Goal: Information Seeking & Learning: Learn about a topic

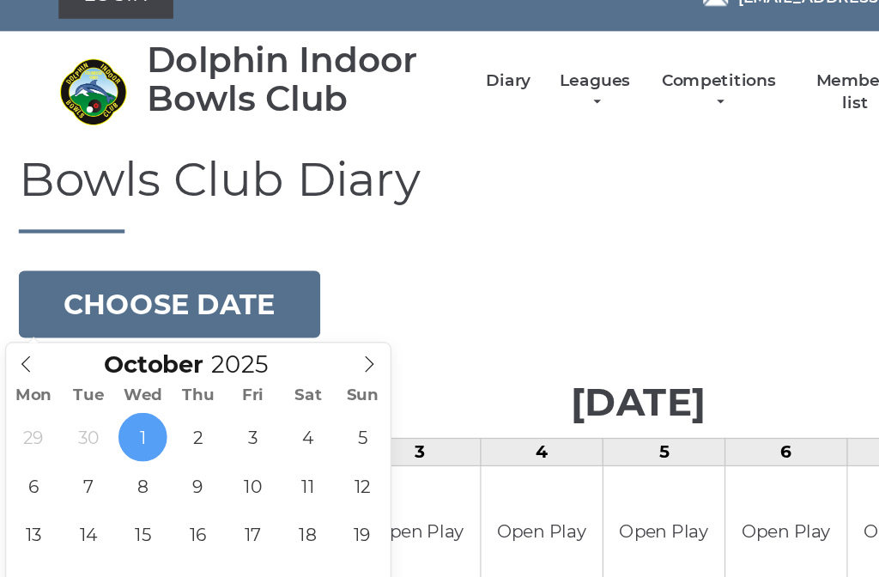
scroll to position [27, 0]
type input "2025-10-02"
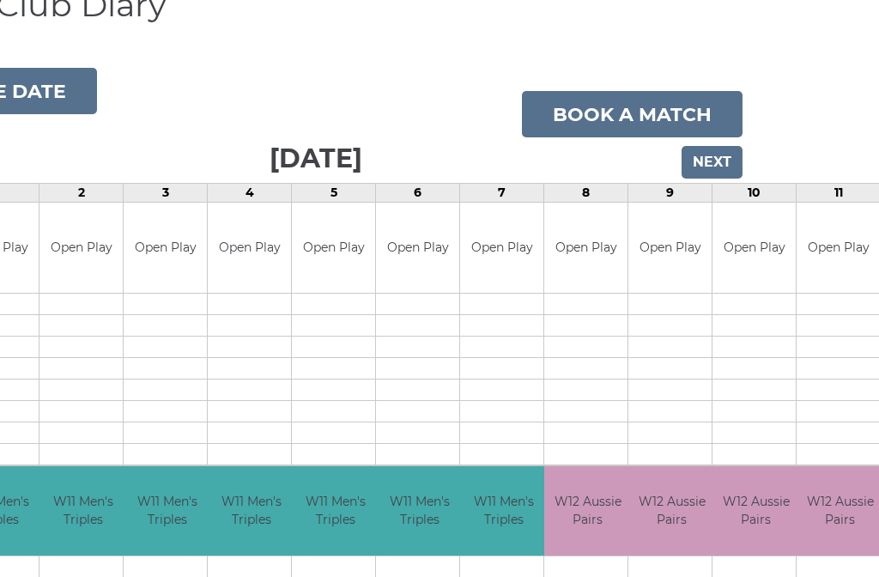
scroll to position [144, 124]
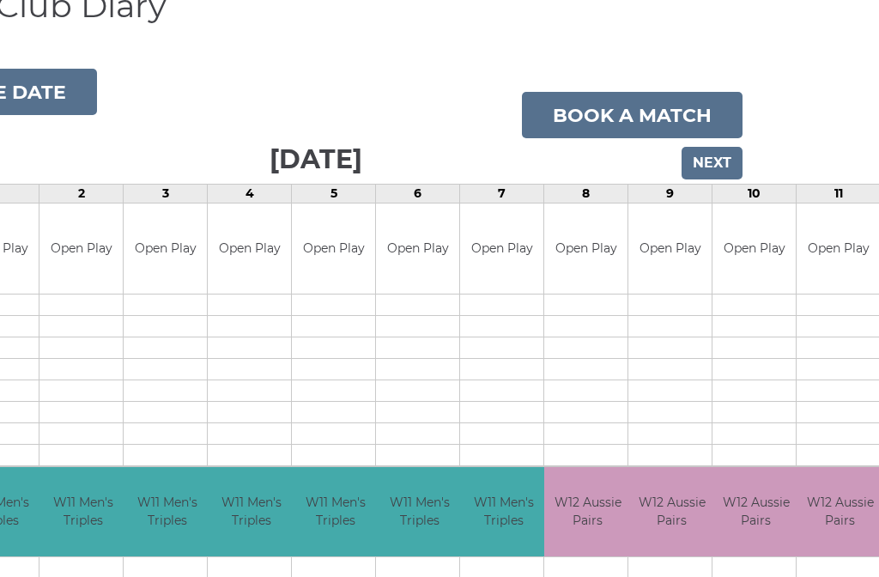
click at [725, 147] on input "Next" at bounding box center [712, 163] width 61 height 33
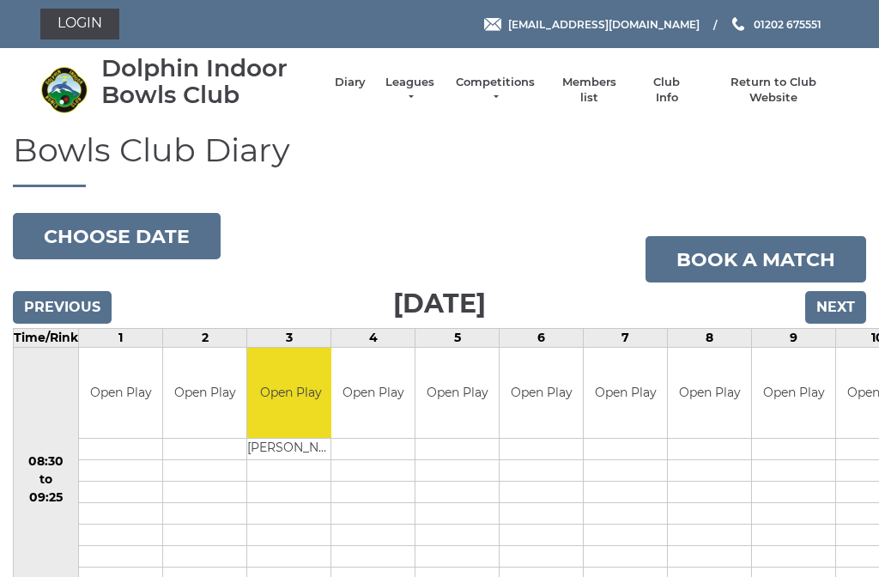
click at [428, 96] on link "Leagues" at bounding box center [410, 90] width 54 height 31
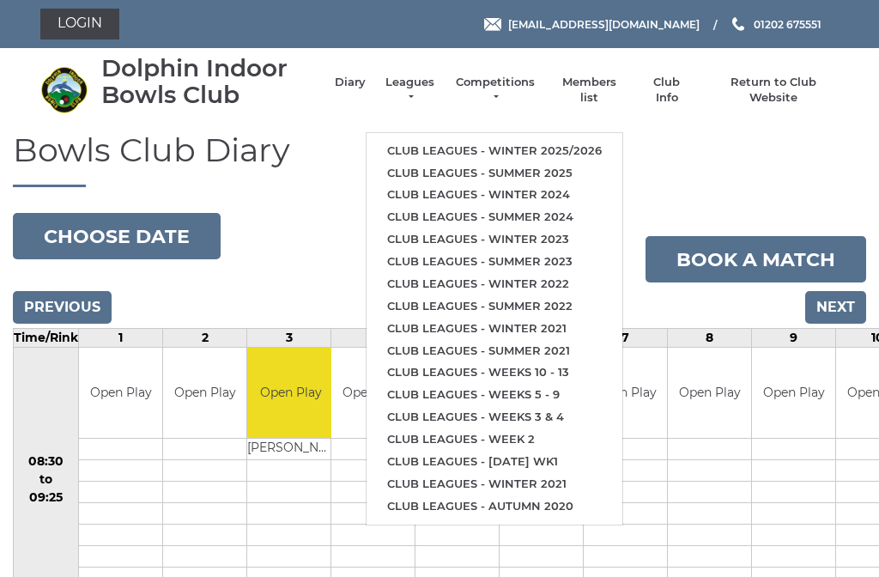
click at [532, 140] on link "Club leagues - Winter 2025/2026" at bounding box center [495, 151] width 256 height 22
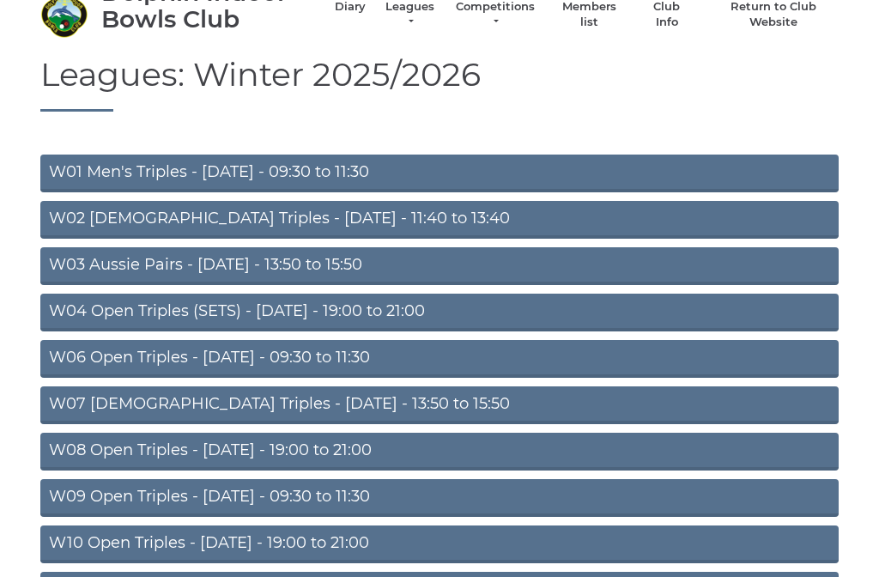
scroll to position [78, 0]
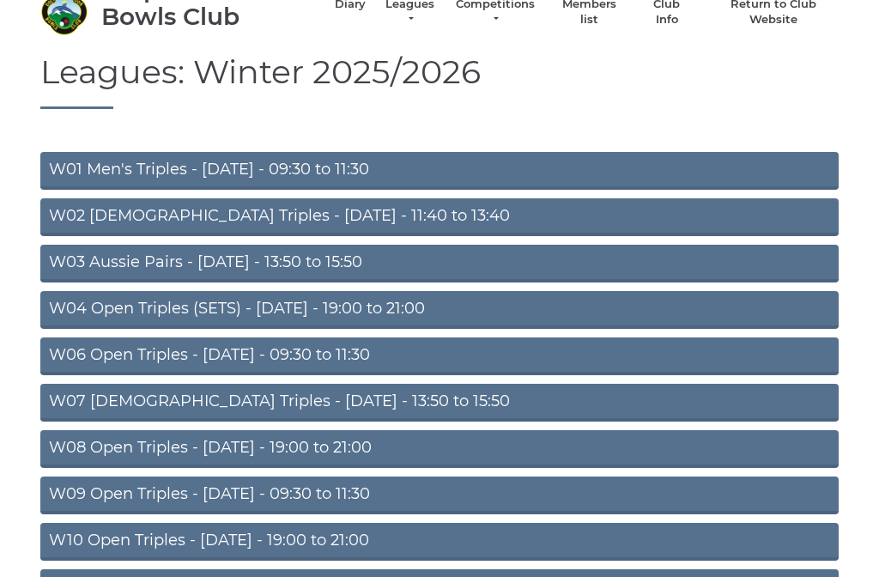
click at [394, 155] on link "W01 Men's Triples - Monday - 09:30 to 11:30" at bounding box center [439, 171] width 799 height 38
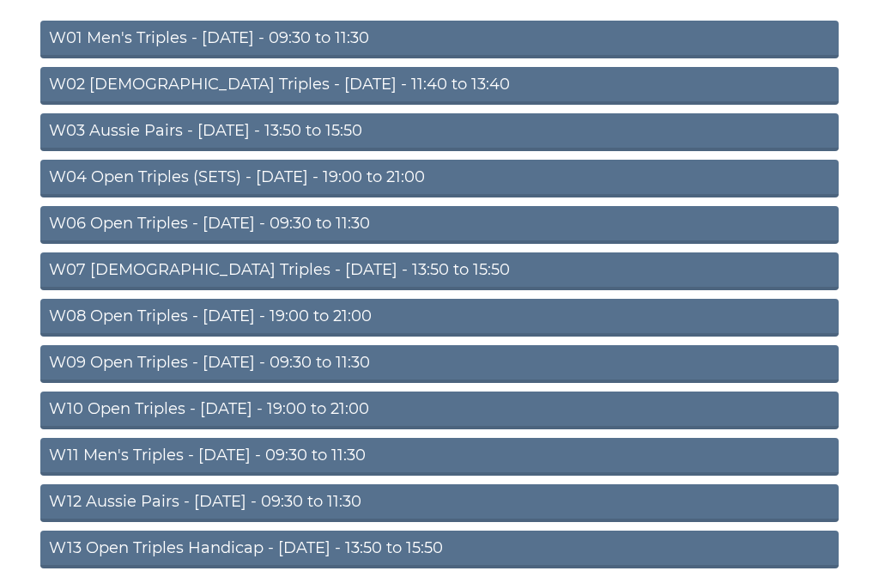
scroll to position [219, 0]
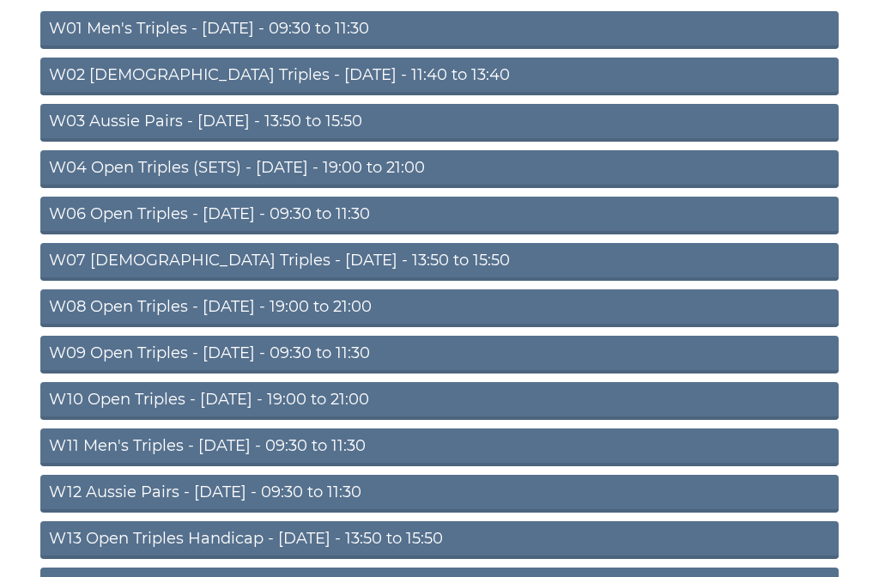
click at [386, 352] on link "W09 Open Triples - [DATE] - 09:30 to 11:30" at bounding box center [439, 355] width 799 height 38
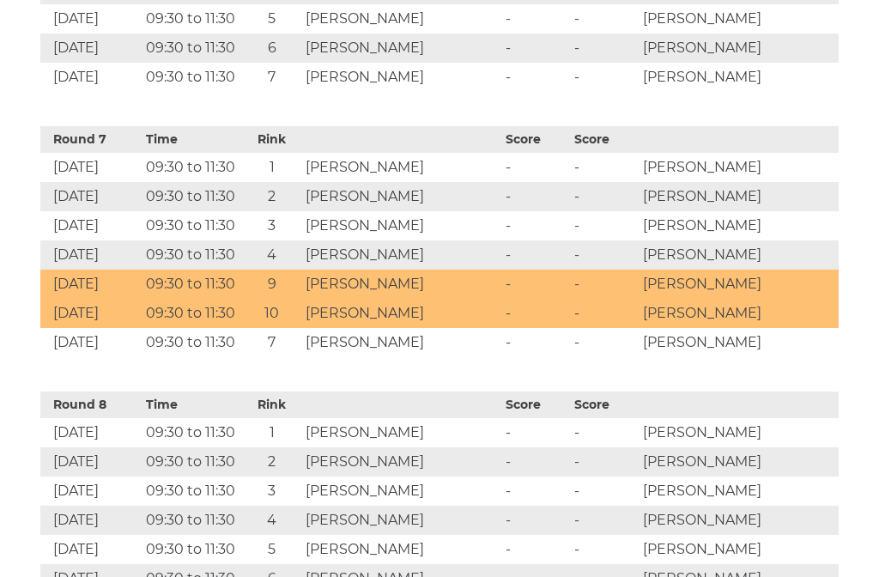
scroll to position [2445, 0]
